Goal: Transaction & Acquisition: Purchase product/service

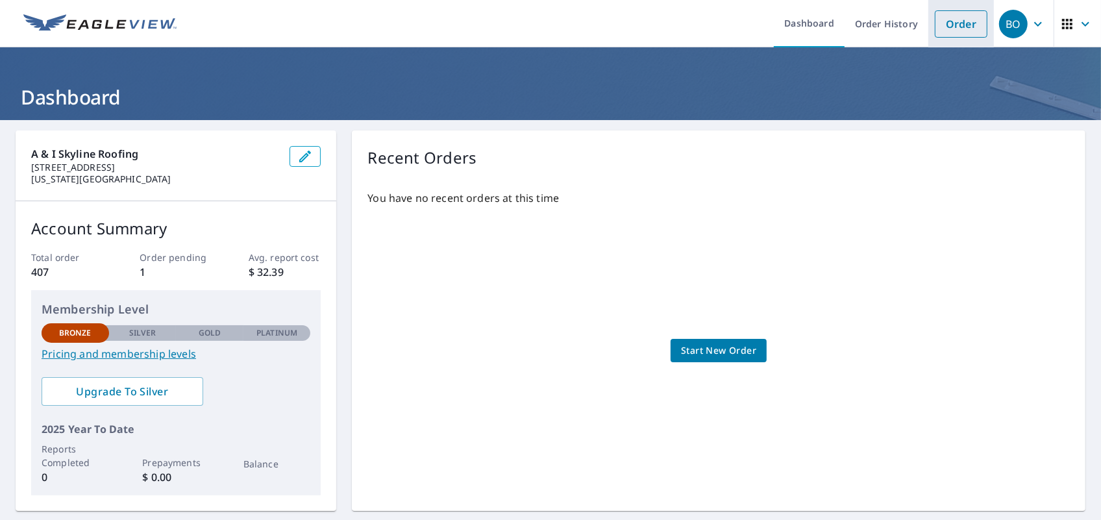
click at [944, 29] on link "Order" at bounding box center [961, 23] width 53 height 27
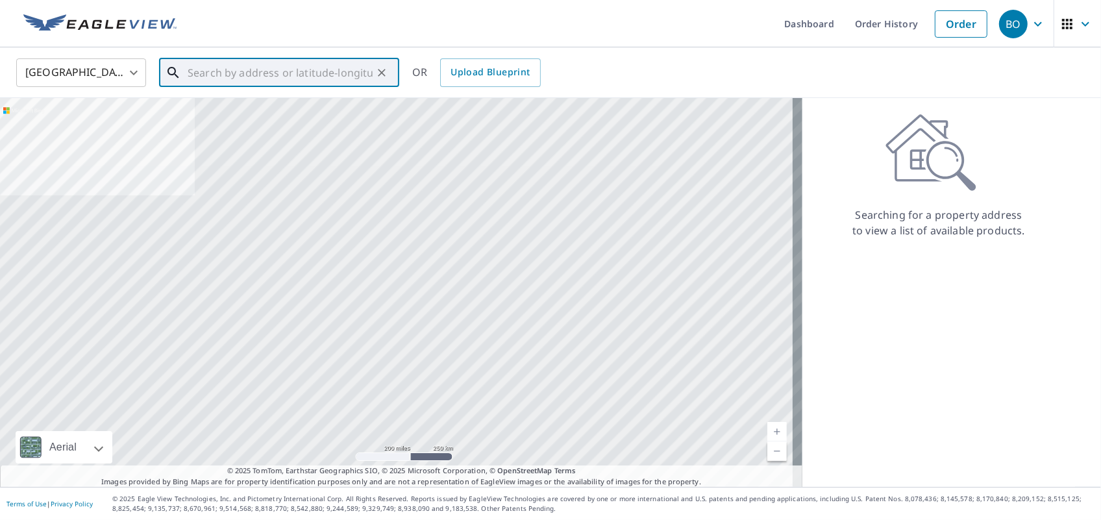
click at [333, 66] on input "text" at bounding box center [280, 73] width 185 height 36
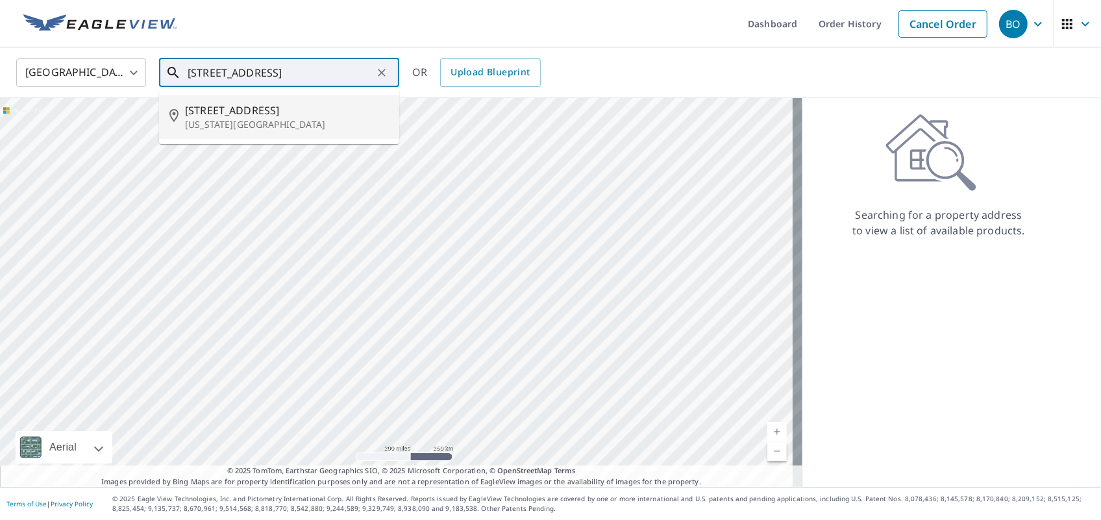
click at [336, 135] on li "[STREET_ADDRESS][US_STATE]" at bounding box center [279, 117] width 240 height 44
type input "[STREET_ADDRESS][US_STATE]"
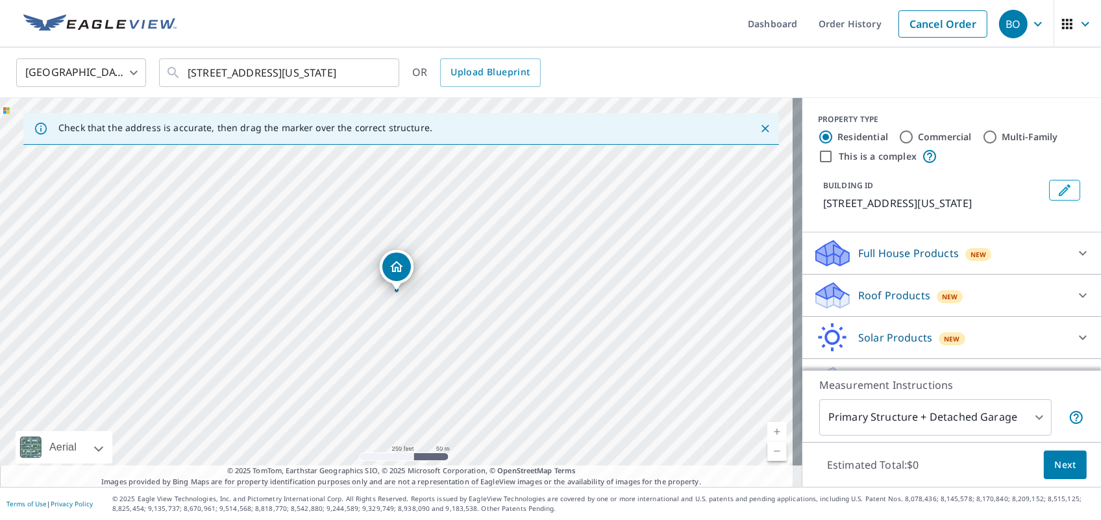
scroll to position [46, 0]
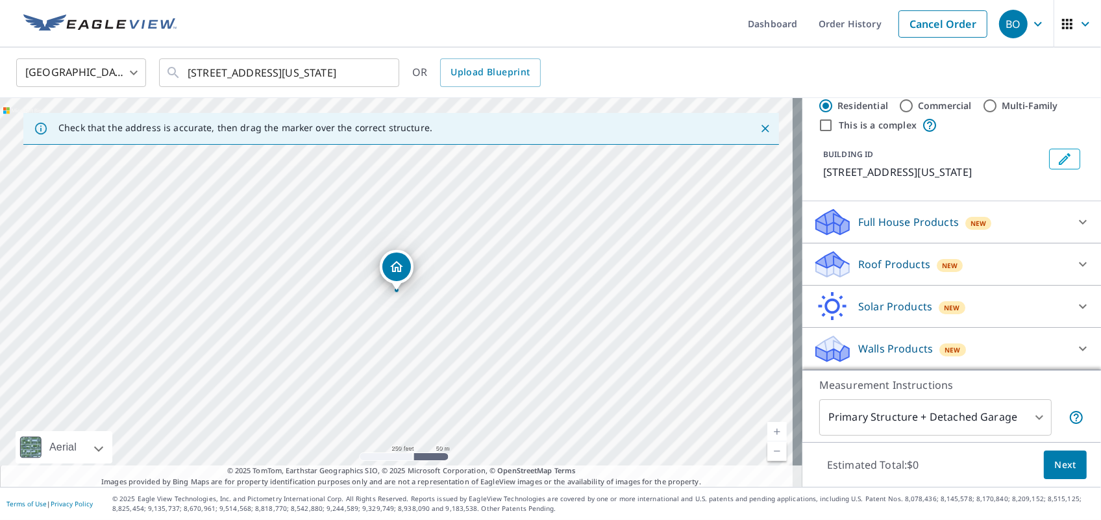
click at [891, 347] on p "Walls Products" at bounding box center [895, 349] width 75 height 16
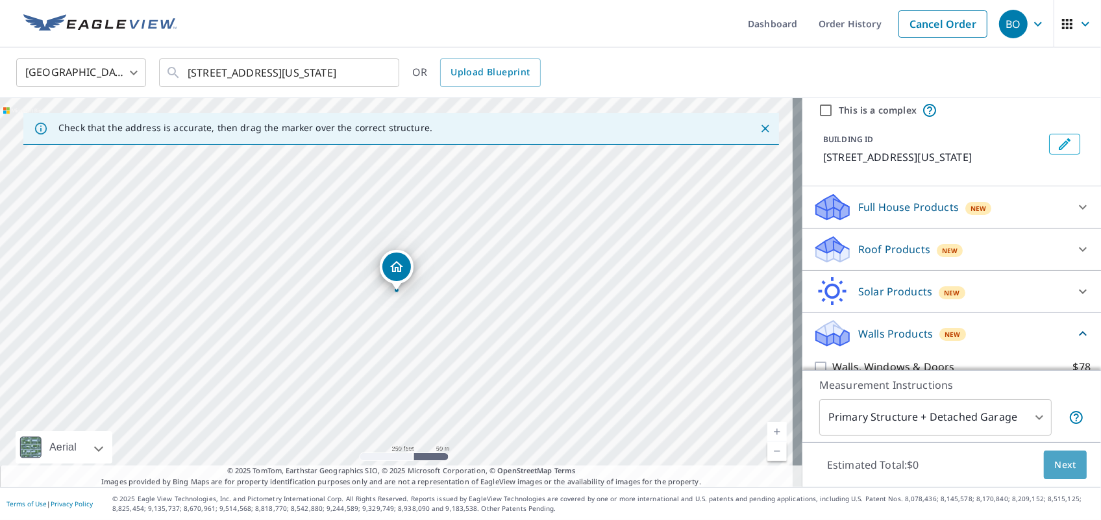
click at [1054, 463] on span "Next" at bounding box center [1065, 465] width 22 height 16
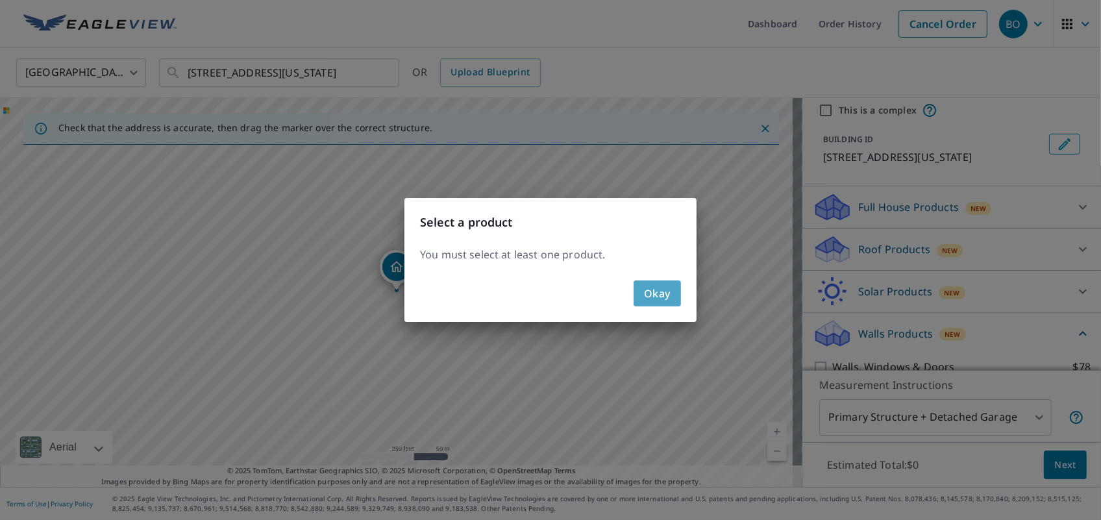
click at [666, 286] on span "Okay" at bounding box center [657, 293] width 27 height 18
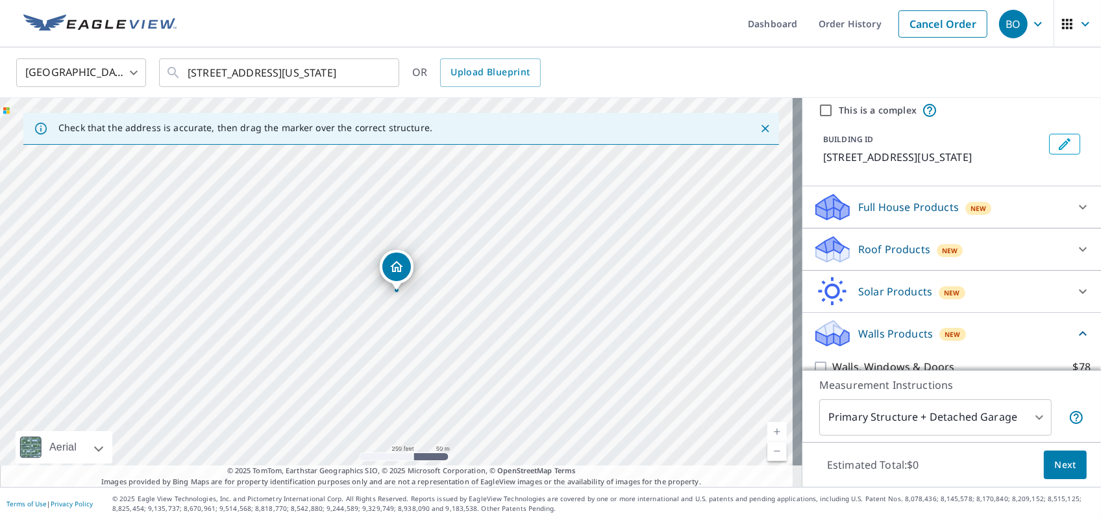
scroll to position [119, 0]
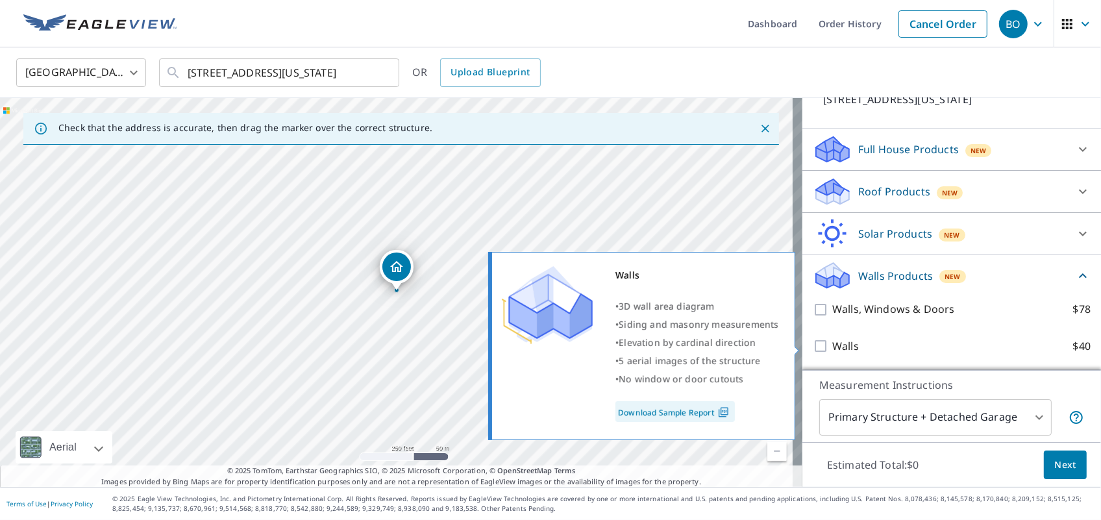
click at [813, 348] on input "Walls $40" at bounding box center [822, 346] width 19 height 16
checkbox input "true"
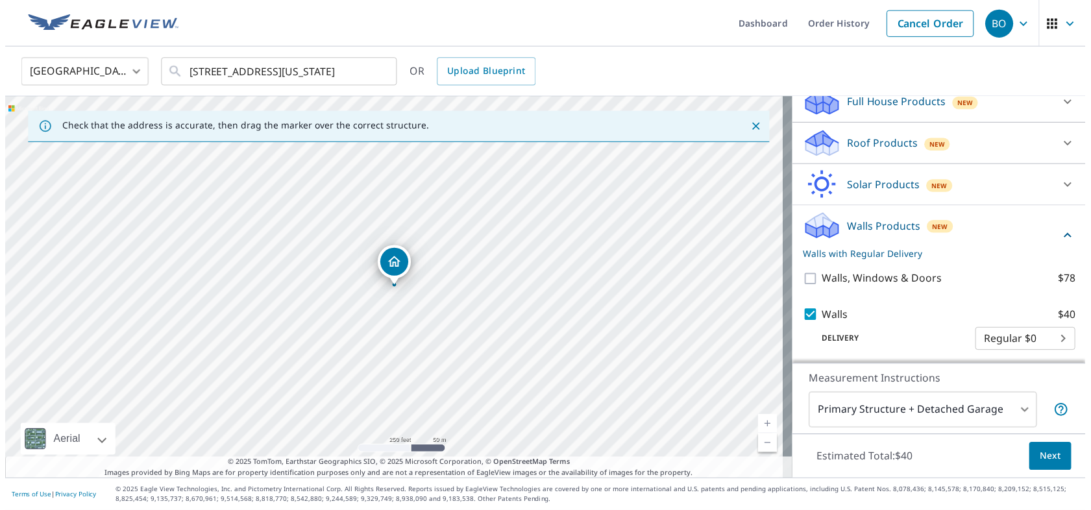
scroll to position [167, 0]
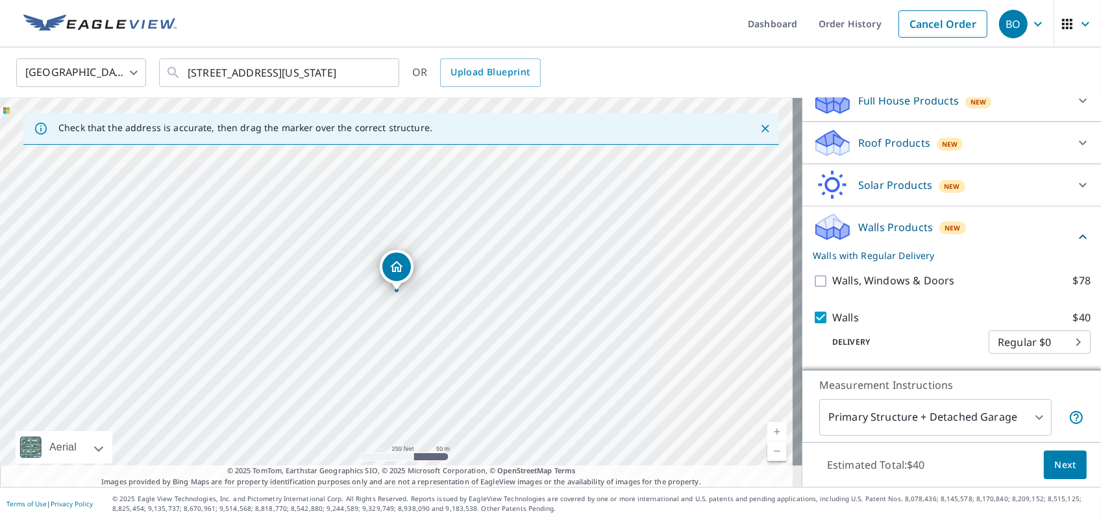
click at [1063, 468] on span "Next" at bounding box center [1065, 465] width 22 height 16
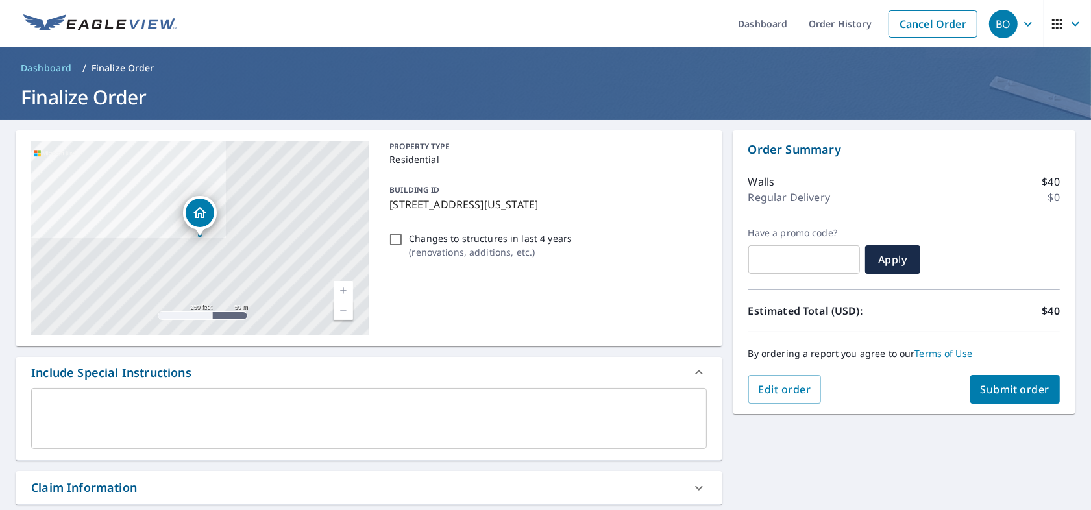
click at [343, 290] on link "Current Level 17, Zoom In" at bounding box center [343, 290] width 19 height 19
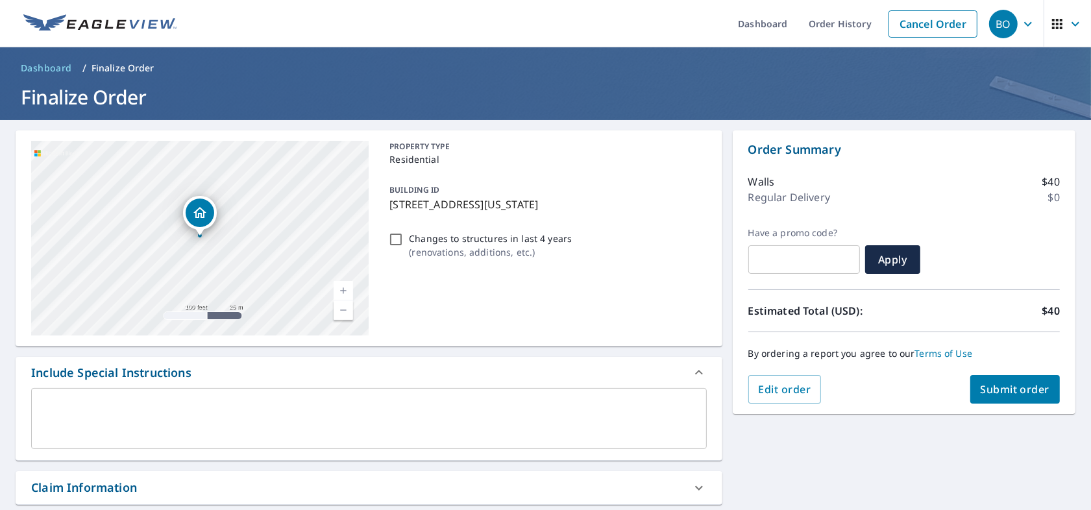
click at [343, 290] on link "Current Level 18, Zoom In" at bounding box center [343, 290] width 19 height 19
click at [343, 290] on link "Current Level 20, Zoom In Disabled" at bounding box center [343, 290] width 19 height 19
click at [343, 291] on link "Current Level 20, Zoom In Disabled" at bounding box center [343, 290] width 19 height 19
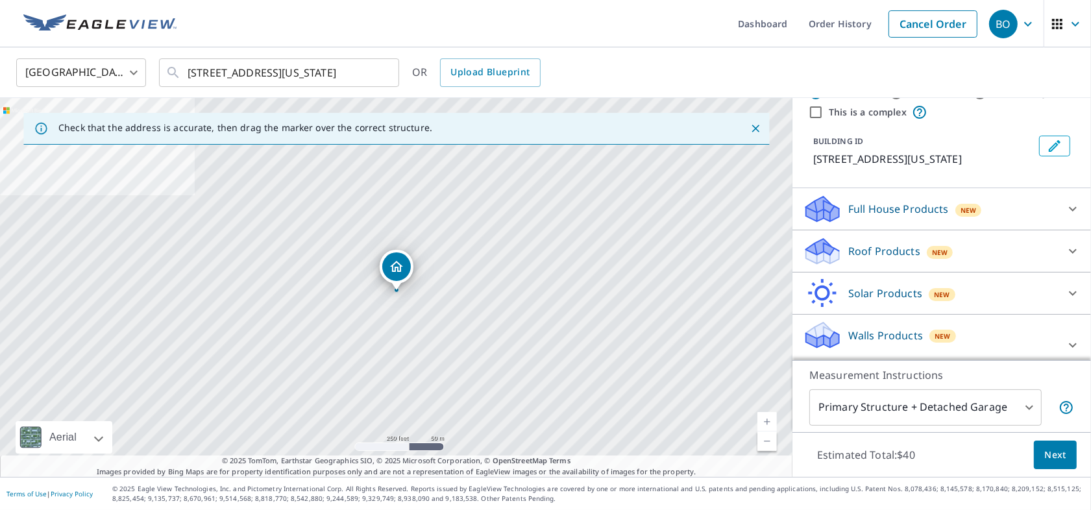
scroll to position [66, 0]
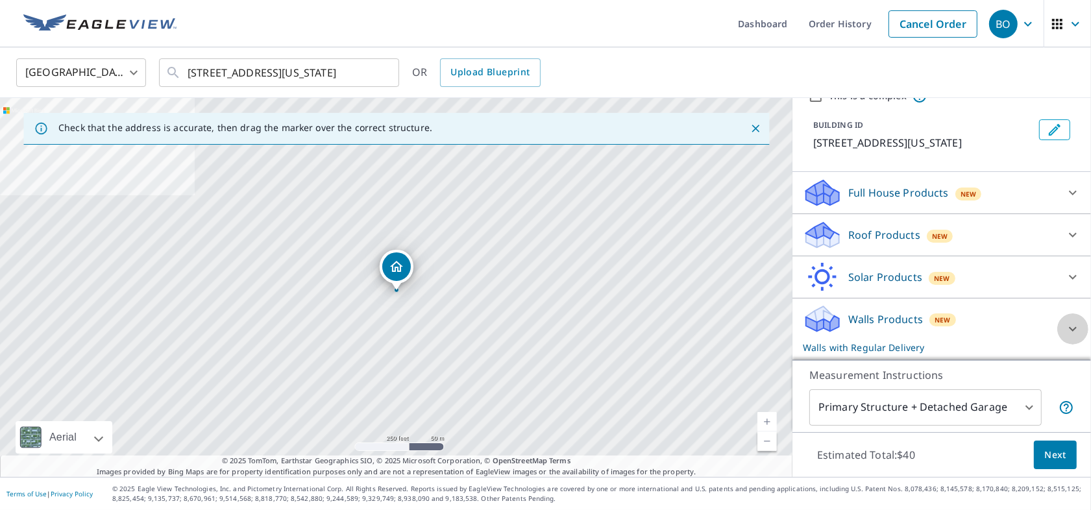
click at [1065, 337] on icon at bounding box center [1073, 329] width 16 height 16
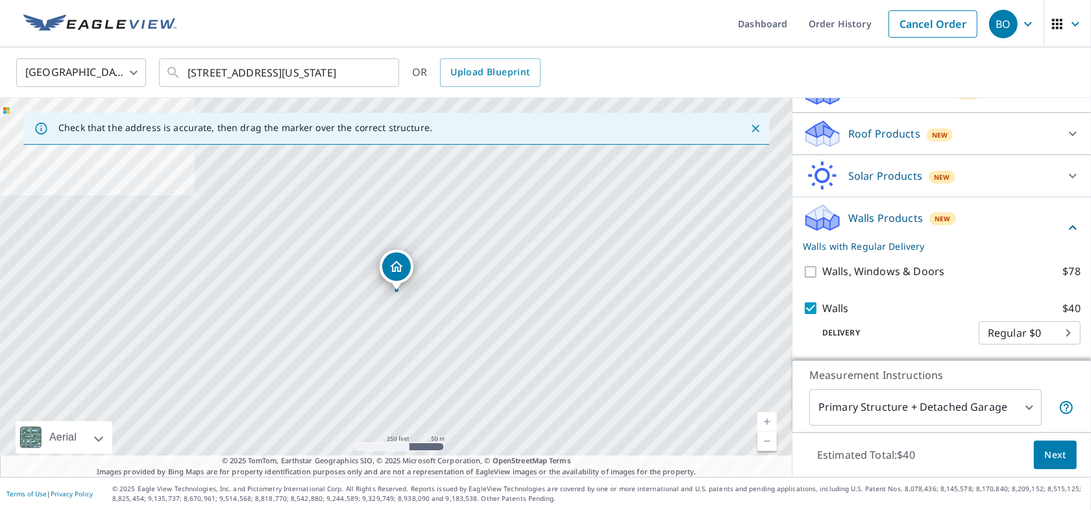
scroll to position [167, 0]
